Goal: Find specific page/section: Find specific page/section

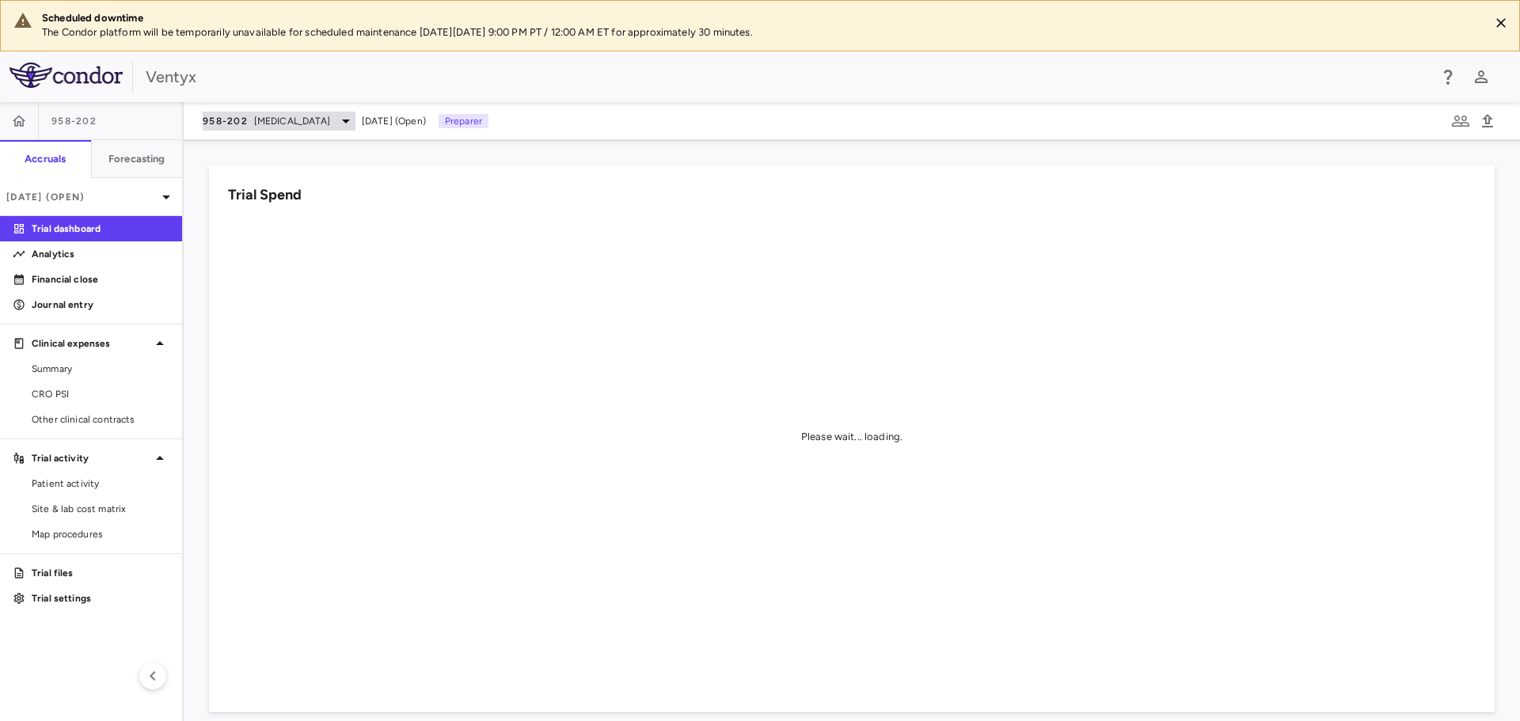
click at [231, 122] on span "958-202" at bounding box center [225, 121] width 45 height 13
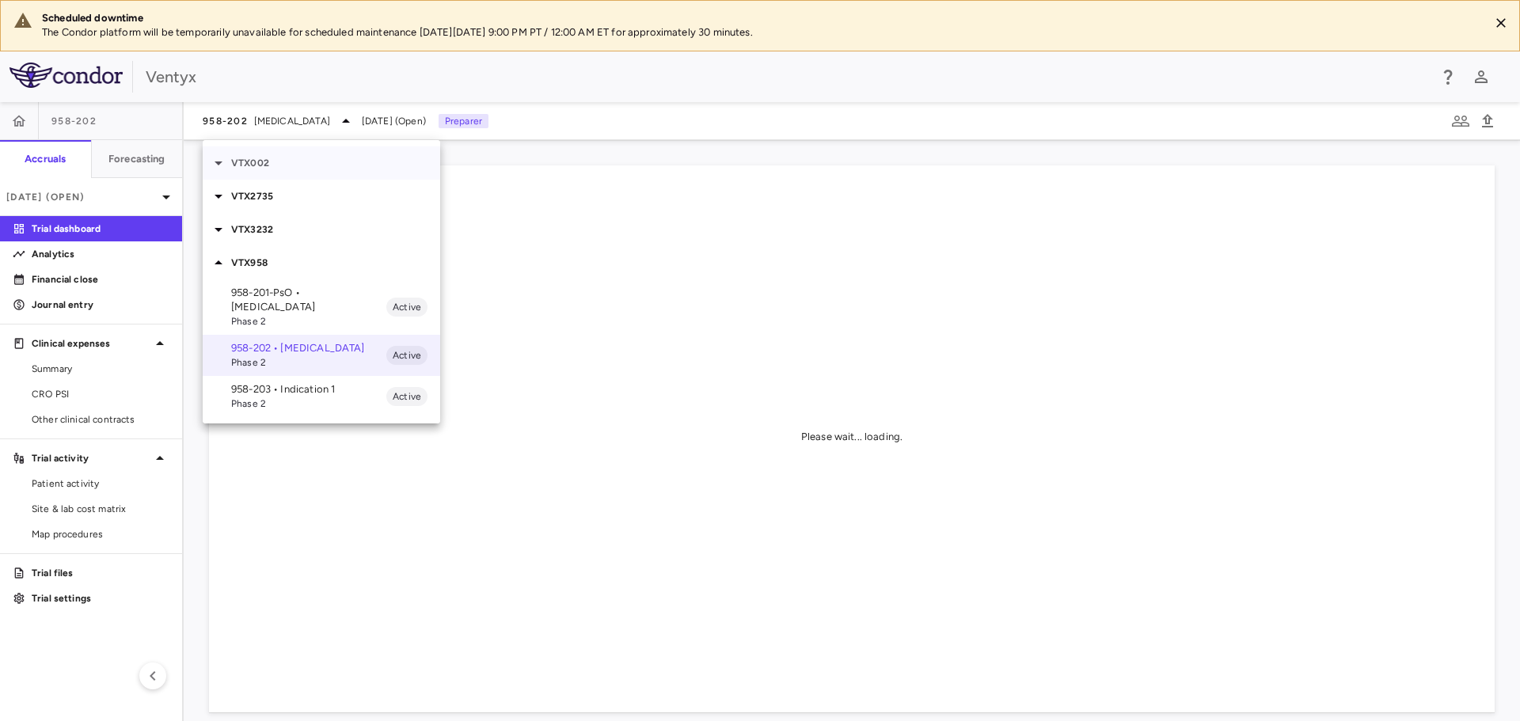
click at [219, 163] on icon at bounding box center [218, 163] width 8 height 4
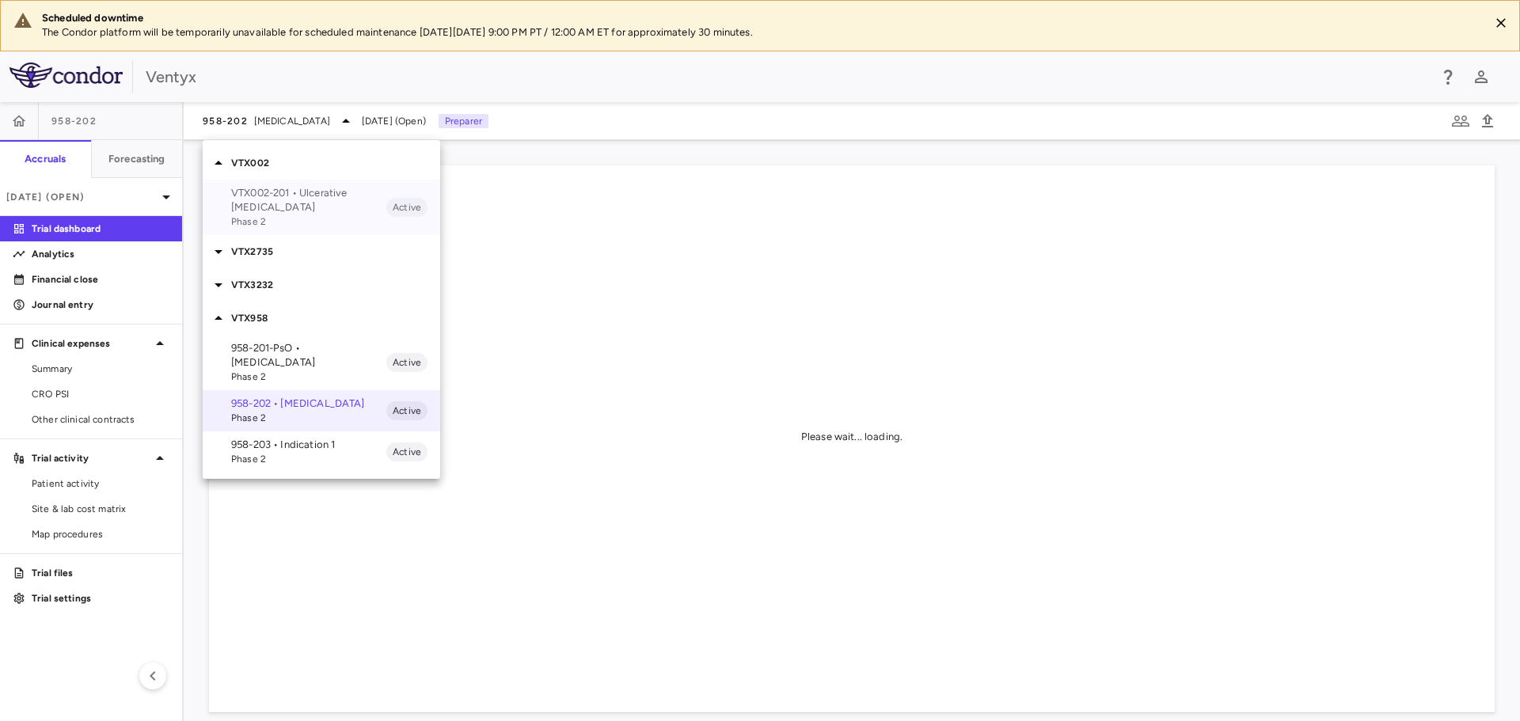
click at [253, 214] on span "Phase 2" at bounding box center [308, 221] width 155 height 14
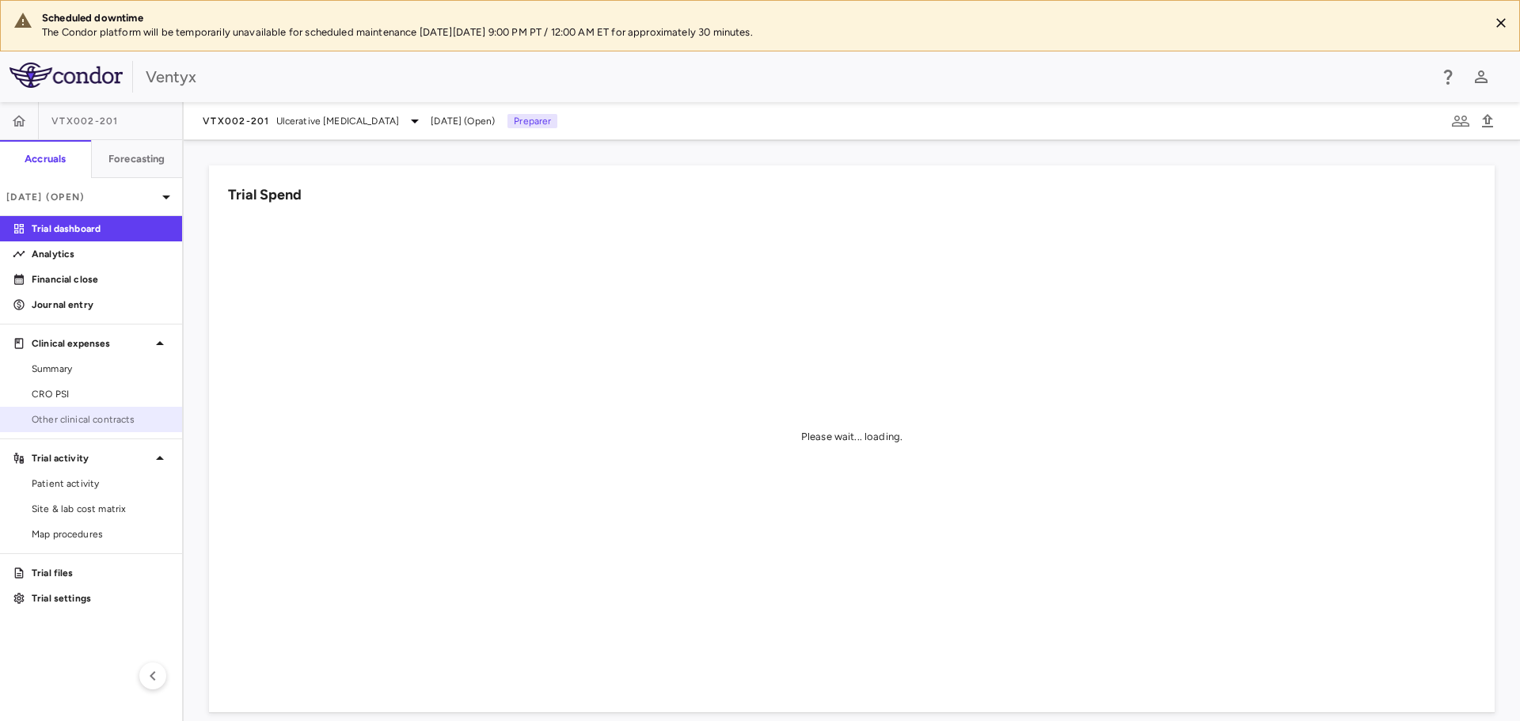
click at [72, 416] on span "Other clinical contracts" at bounding box center [101, 419] width 138 height 14
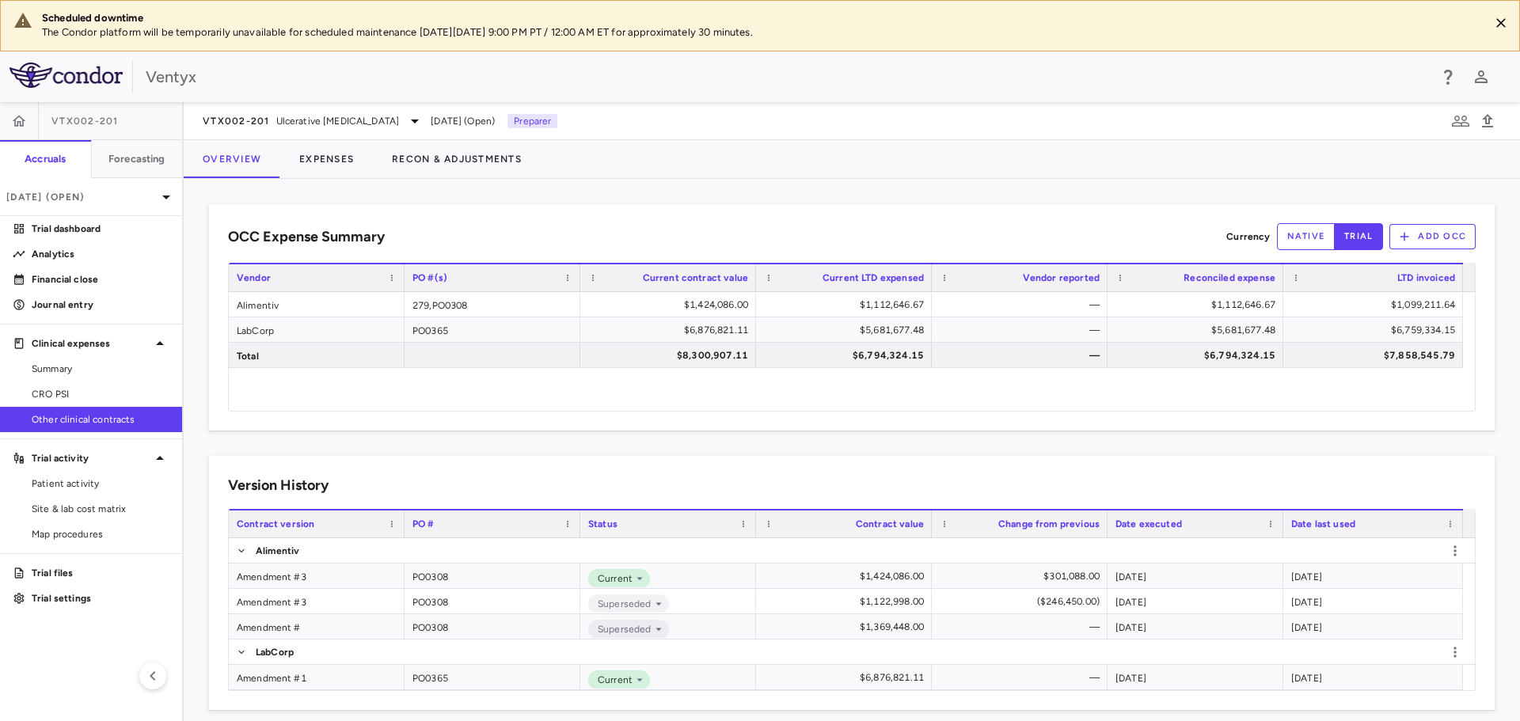
click at [1219, 397] on div "Alimentiv 279,PO0308 $1,424,086.00 $1,112,646.67 — $1,112,646.67 $1,099,211.64 …" at bounding box center [846, 351] width 1234 height 119
click at [279, 120] on span "Ulcerative Colitis" at bounding box center [337, 121] width 123 height 14
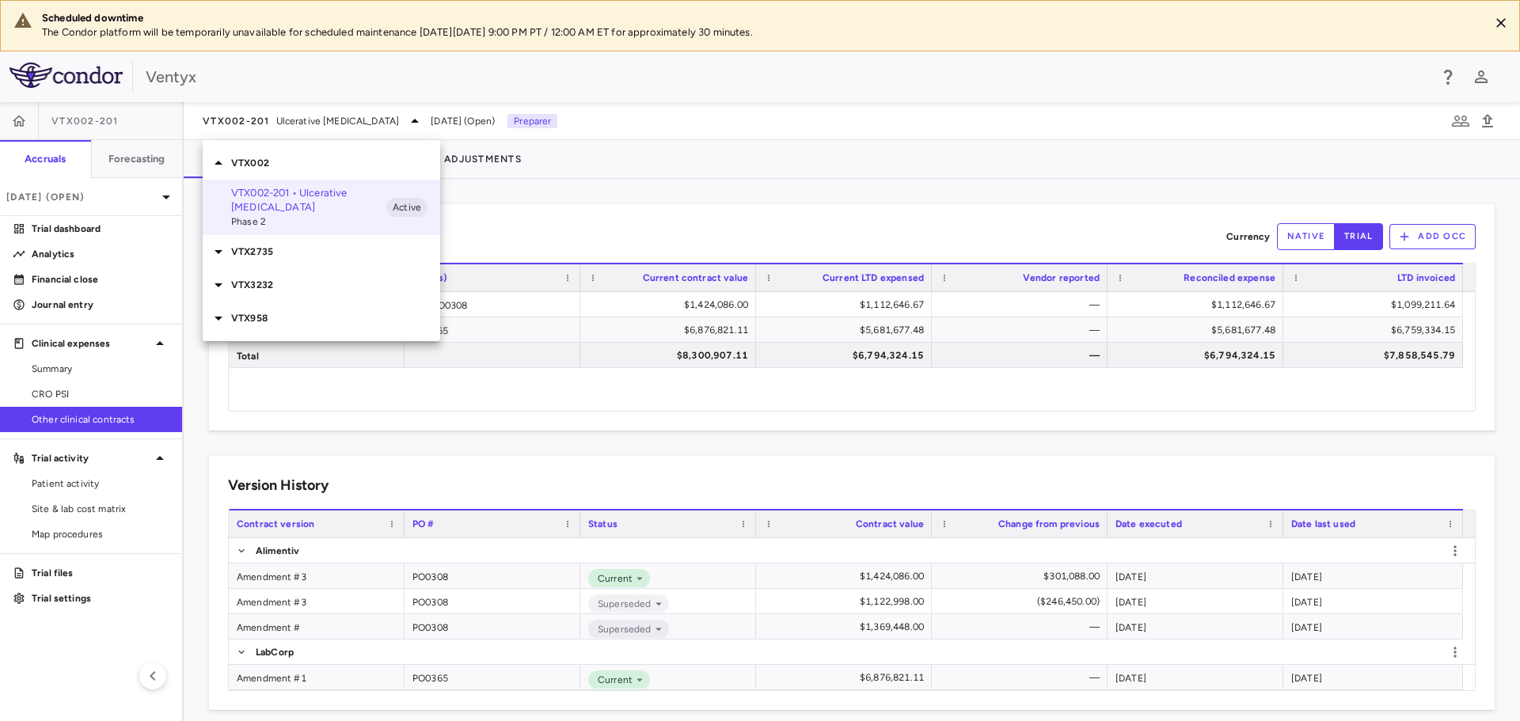
click at [253, 311] on p "VTX958" at bounding box center [335, 318] width 209 height 14
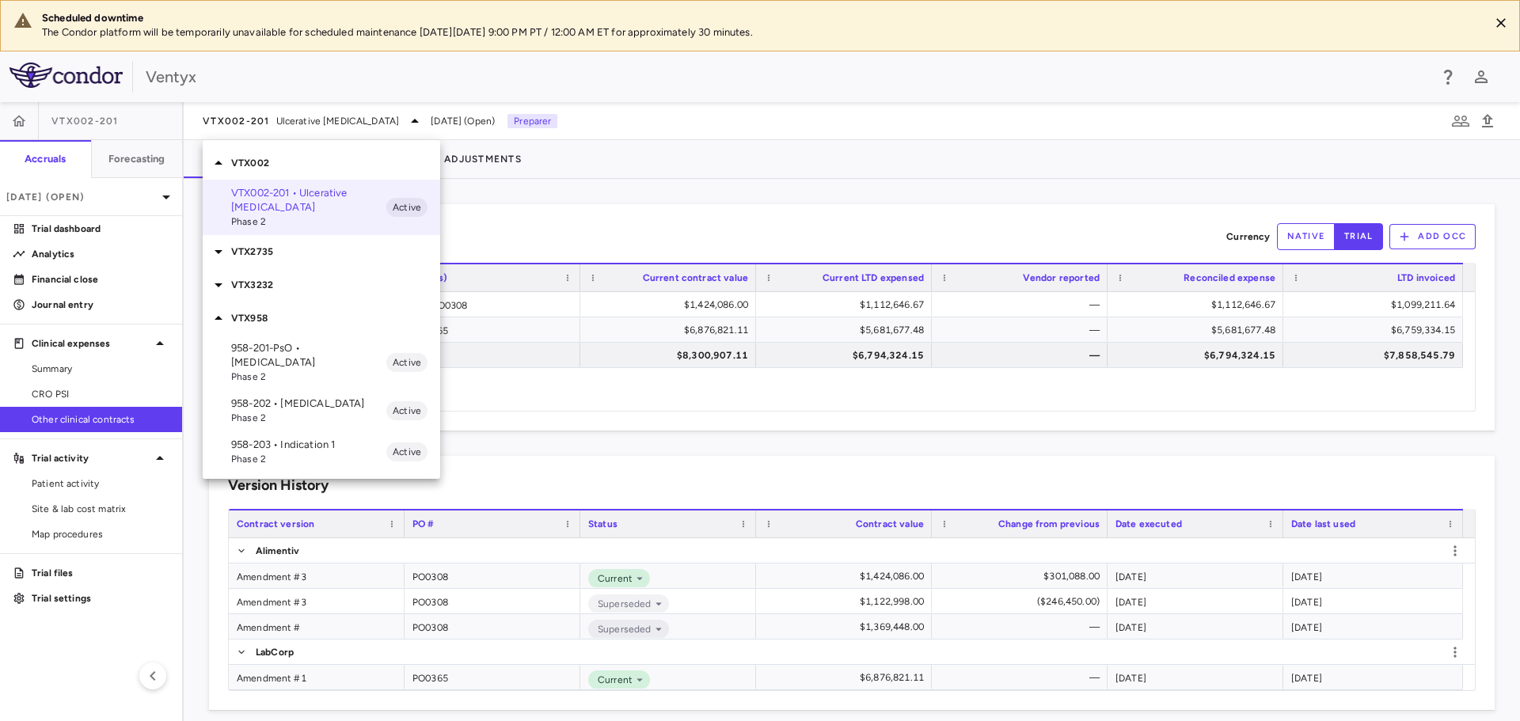
click at [276, 397] on p "958-202 • autoimmune" at bounding box center [308, 404] width 155 height 14
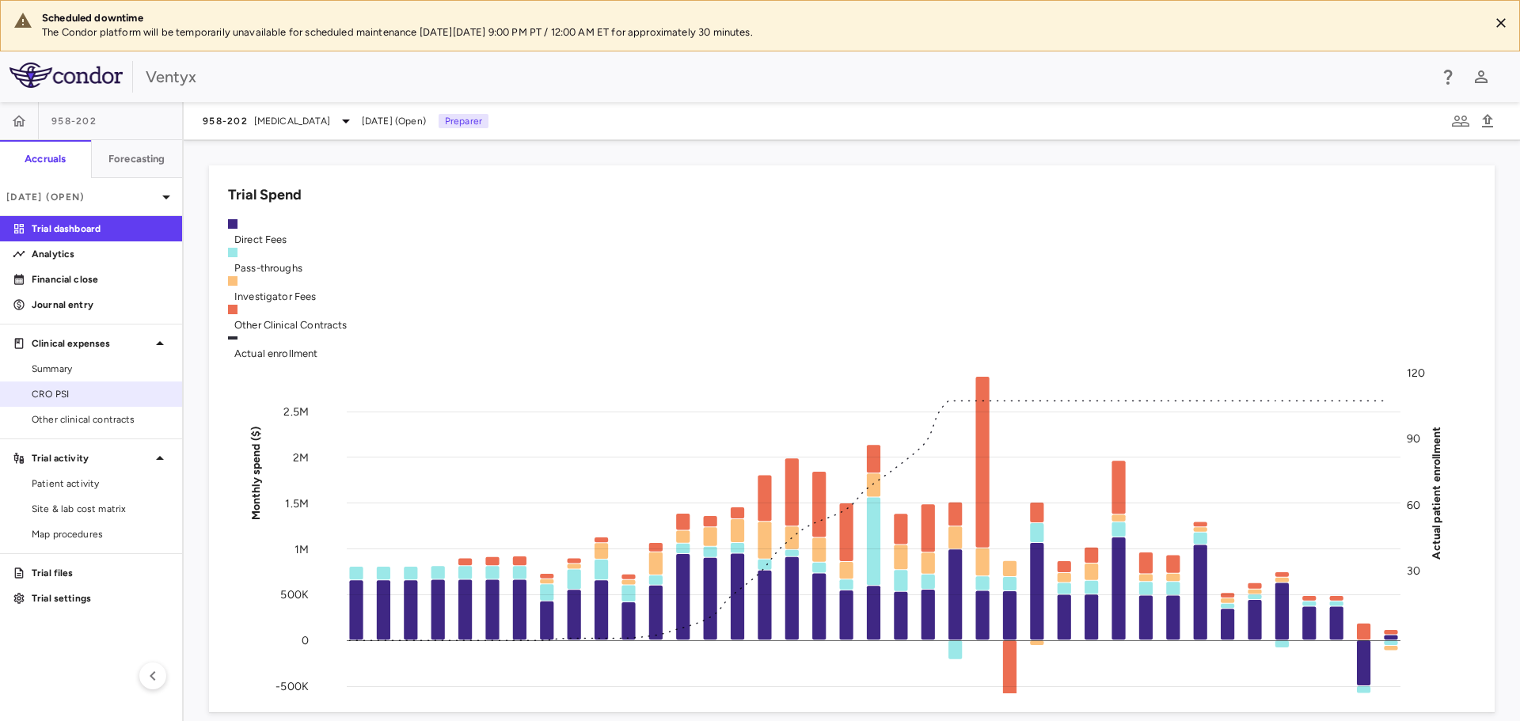
click at [90, 419] on span "Other clinical contracts" at bounding box center [101, 419] width 138 height 14
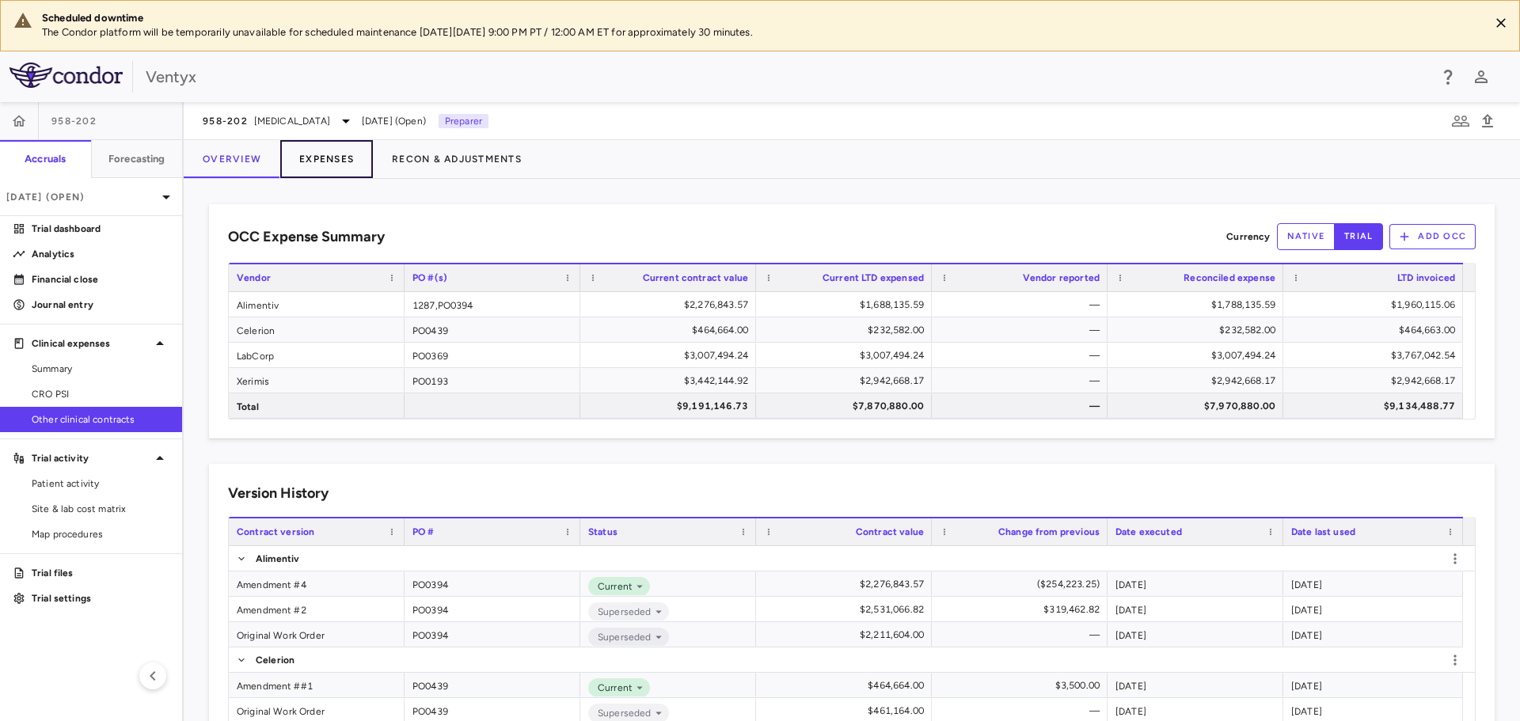
click at [341, 150] on button "Expenses" at bounding box center [326, 159] width 93 height 38
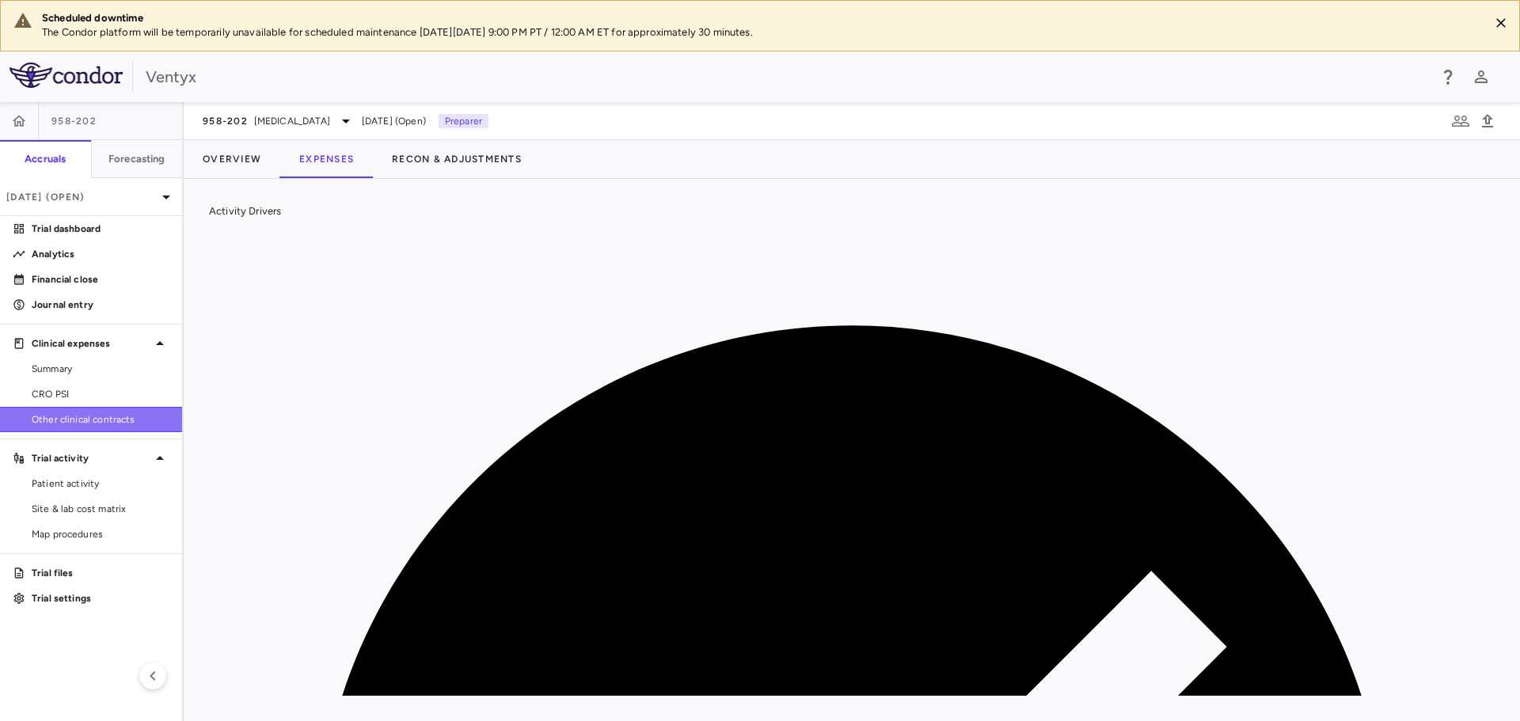
click at [83, 423] on span "Other clinical contracts" at bounding box center [101, 419] width 138 height 14
